Goal: Task Accomplishment & Management: Manage account settings

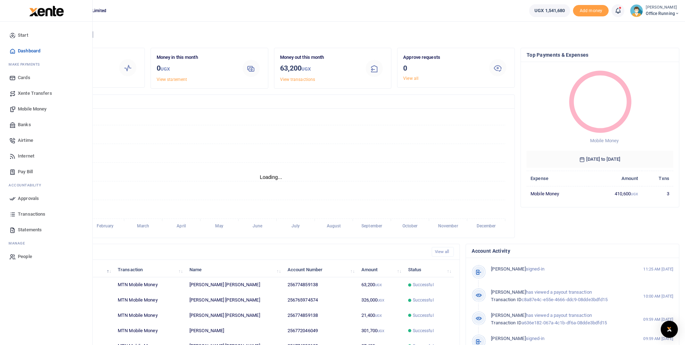
click at [34, 107] on span "Mobile Money" at bounding box center [32, 109] width 29 height 7
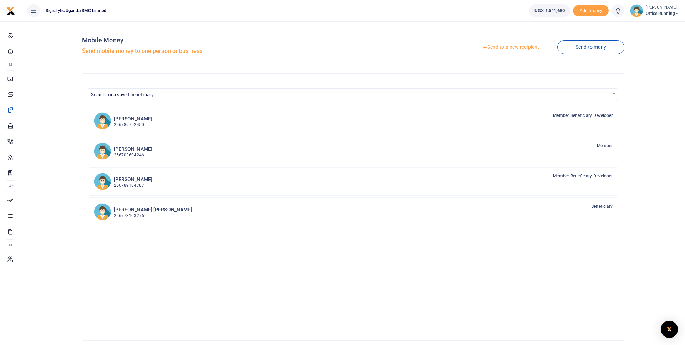
click at [513, 51] on link "Send to a new recipient" at bounding box center [510, 47] width 93 height 13
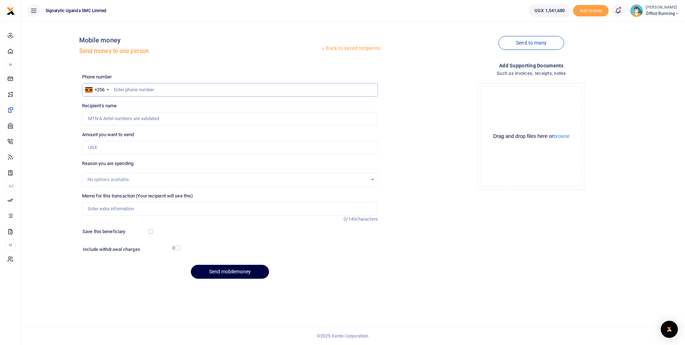
click at [206, 93] on input "text" at bounding box center [230, 90] width 296 height 14
paste input "778 386285"
click at [123, 88] on input "778 386285" at bounding box center [230, 90] width 296 height 14
type input "778386285"
click at [114, 143] on input "Amount you want to send" at bounding box center [230, 148] width 296 height 14
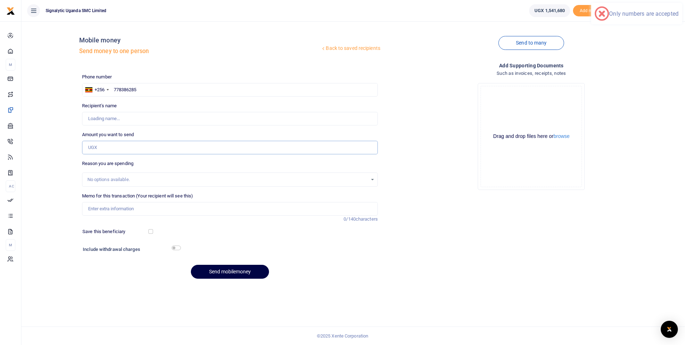
type input "Hannington Kimera"
type input "80,000"
click at [107, 215] on div "Memo for this transaction (Your recipient will see this) Reason is required. 0/…" at bounding box center [229, 208] width 301 height 30
click at [113, 210] on input "Memo for this transaction (Your recipient will see this)" at bounding box center [230, 209] width 296 height 14
click at [113, 210] on input "STRMAI TSP pay" at bounding box center [230, 209] width 296 height 14
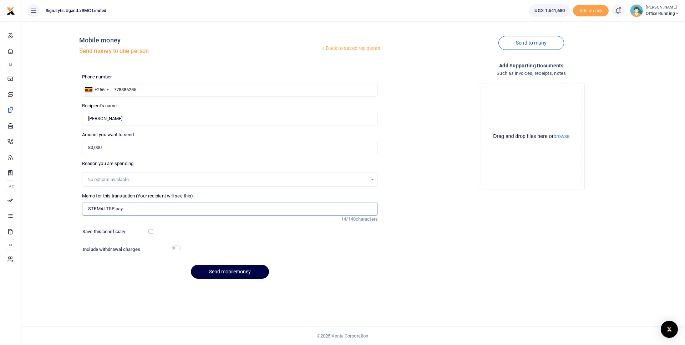
click at [143, 211] on input "STRMAI TSP pay" at bounding box center [230, 209] width 296 height 14
drag, startPoint x: 133, startPoint y: 209, endPoint x: 195, endPoint y: 209, distance: 61.4
click at [195, 209] on input "STRMAI TSP Payment for ticket" at bounding box center [230, 209] width 296 height 14
paste input "REQSN00073"
type input "STRMAI TSP Payment REQSN00073"
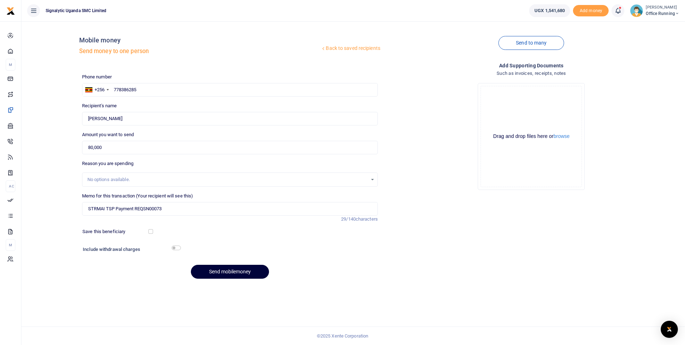
click at [224, 274] on button "Send mobilemoney" at bounding box center [230, 272] width 78 height 14
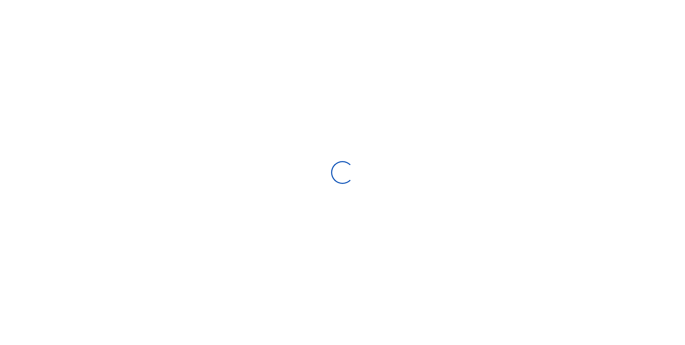
select select "Loading bundles"
select select
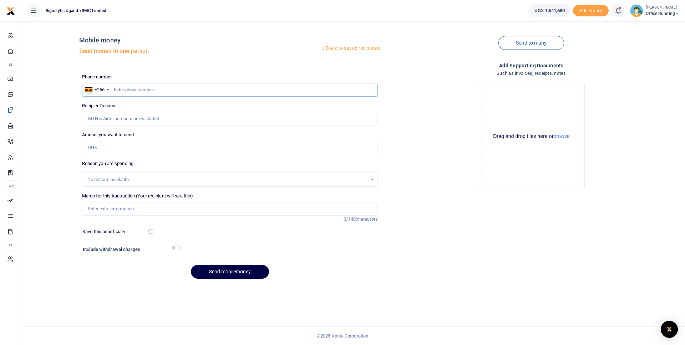
click at [145, 89] on input "text" at bounding box center [230, 90] width 296 height 14
paste input "0700 503023"
type input "0700503023"
click at [119, 149] on input "Amount you want to send" at bounding box center [230, 148] width 296 height 14
type input "200,000"
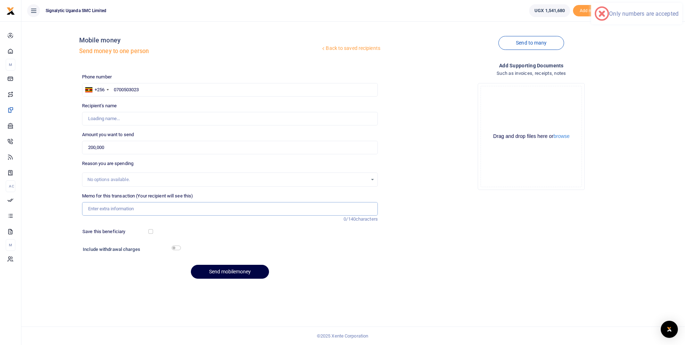
click at [115, 214] on input "Memo for this transaction (Your recipient will see this)" at bounding box center [230, 209] width 296 height 14
type input "[PERSON_NAME]"
paste input "REQSN00074"
type input "STRMAI TSP payment for panel upgrade REQSN00074"
click at [239, 269] on button "Send mobilemoney" at bounding box center [230, 272] width 78 height 14
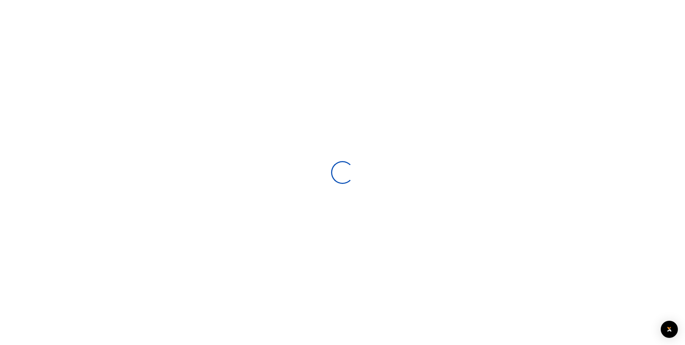
select select
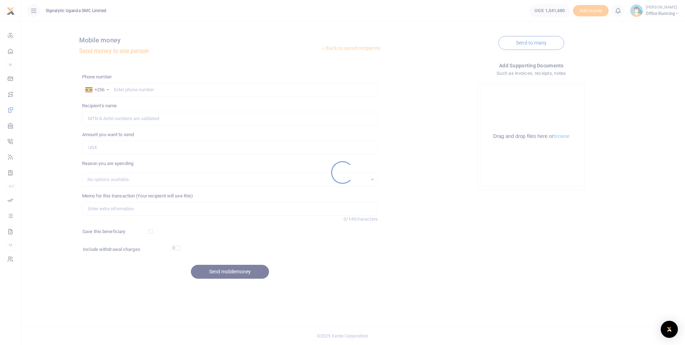
click at [34, 10] on div at bounding box center [342, 172] width 685 height 345
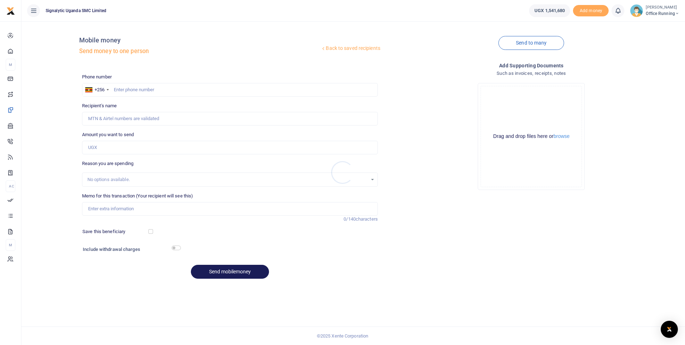
click at [34, 9] on div at bounding box center [342, 172] width 685 height 345
click at [34, 11] on icon at bounding box center [33, 11] width 7 height 8
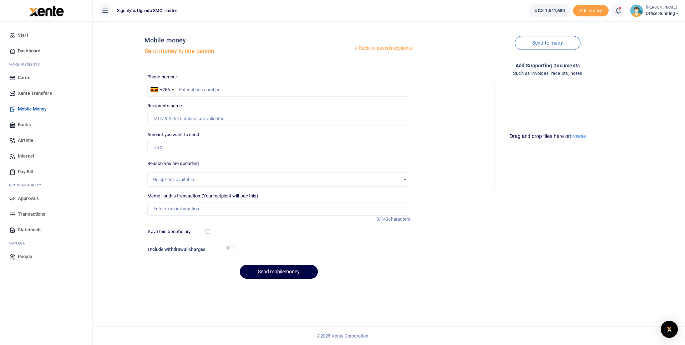
click at [29, 197] on span "Approvals" at bounding box center [28, 198] width 21 height 7
click at [35, 198] on span "Approvals" at bounding box center [28, 198] width 21 height 7
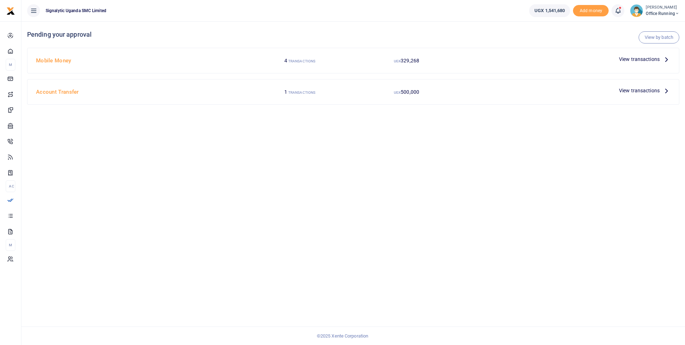
click at [123, 61] on h4 "Mobile Money" at bounding box center [140, 61] width 208 height 8
click at [176, 61] on h4 "Mobile Money" at bounding box center [140, 61] width 208 height 8
click at [635, 60] on span "View transactions" at bounding box center [639, 59] width 41 height 8
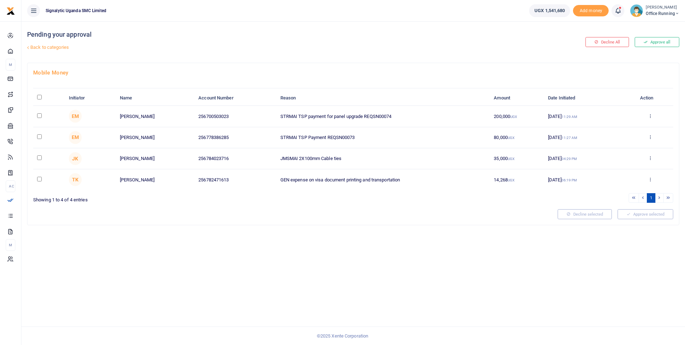
click at [40, 116] on input "checkbox" at bounding box center [39, 115] width 5 height 5
checkbox input "true"
click at [39, 136] on input "checkbox" at bounding box center [39, 136] width 5 height 5
checkbox input "true"
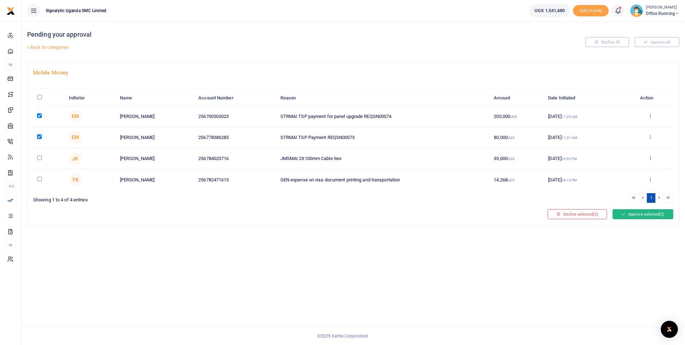
click at [638, 214] on button "Approve selected (2)" at bounding box center [643, 214] width 61 height 10
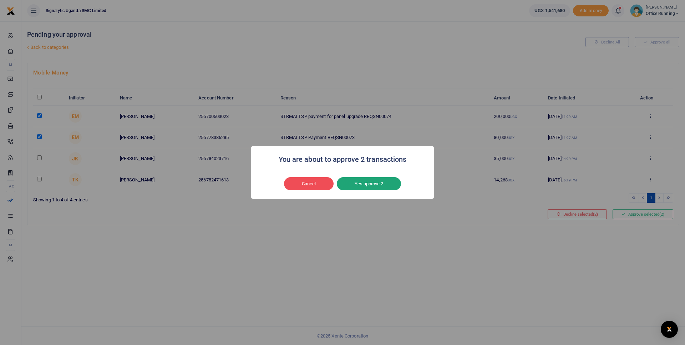
click at [373, 188] on button "Yes approve 2" at bounding box center [369, 184] width 64 height 14
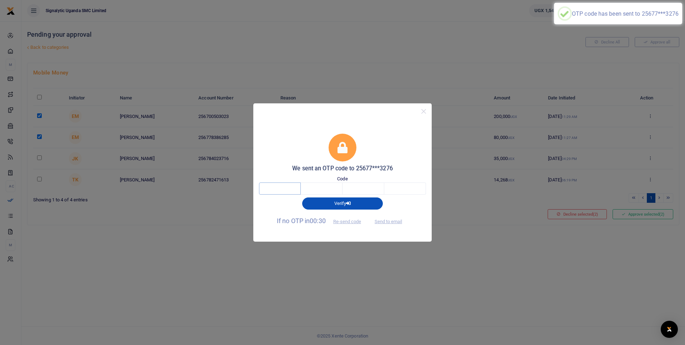
click at [268, 191] on input "text" at bounding box center [280, 189] width 42 height 12
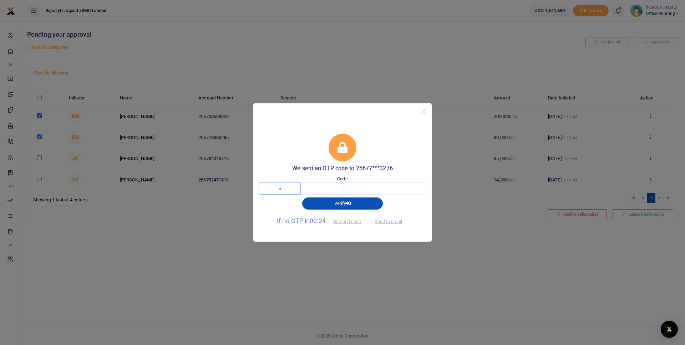
type input "2"
type input "8"
type input "1"
type input "2"
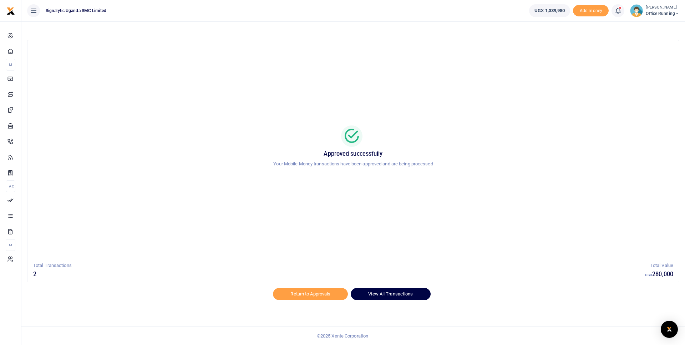
click at [373, 293] on link "View All Transactions" at bounding box center [391, 294] width 80 height 12
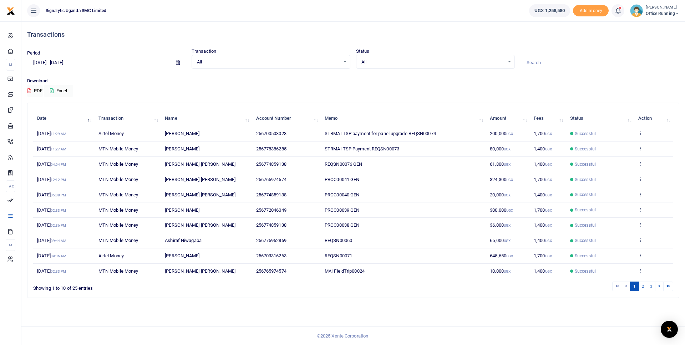
click at [644, 134] on td "View details Send again" at bounding box center [653, 133] width 39 height 15
click at [639, 133] on icon at bounding box center [640, 133] width 5 height 5
click at [620, 146] on link "View details" at bounding box center [615, 145] width 56 height 10
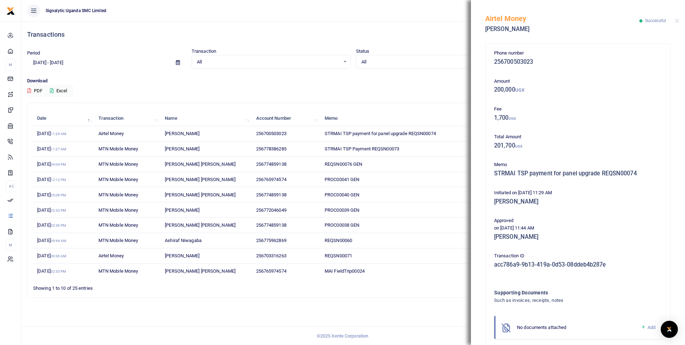
click at [381, 150] on span "STRMAI TSP Payment REQSN00073" at bounding box center [362, 148] width 75 height 5
click at [397, 147] on span "STRMAI TSP Payment REQSN00073" at bounding box center [362, 148] width 75 height 5
click at [680, 21] on div "Airtel Money Carol Nazziwa Successful" at bounding box center [578, 20] width 214 height 40
click at [675, 21] on button "Close" at bounding box center [677, 21] width 5 height 5
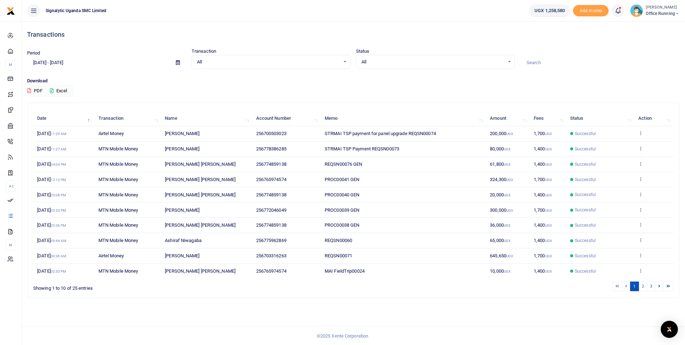
click at [641, 150] on icon at bounding box center [640, 148] width 5 height 5
click at [611, 162] on link "View details" at bounding box center [615, 161] width 56 height 10
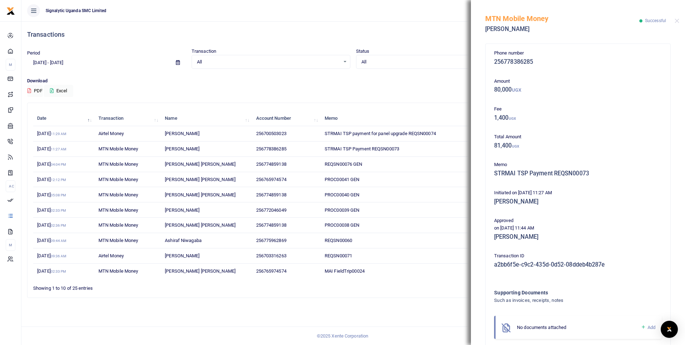
click at [674, 23] on div "MTN Mobile Money Hannington Kimera Successful" at bounding box center [578, 20] width 214 height 40
click at [677, 20] on button "Close" at bounding box center [677, 21] width 5 height 5
